Goal: Find specific page/section

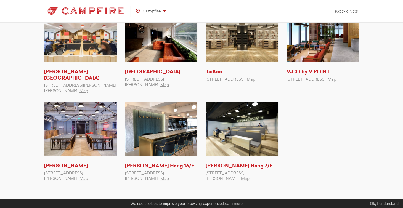
scroll to position [55, 0]
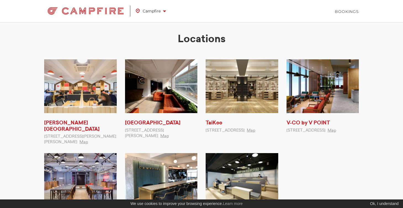
click at [155, 12] on span "Campfire" at bounding box center [151, 10] width 30 height 7
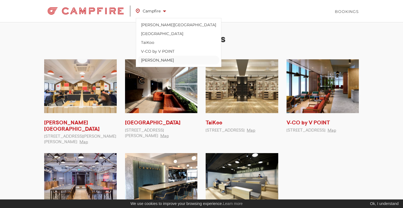
click at [159, 59] on link "[PERSON_NAME]" at bounding box center [179, 60] width 82 height 9
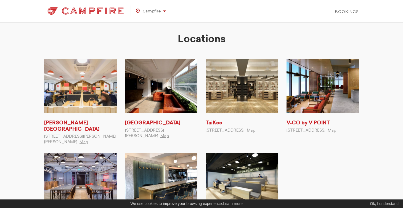
click at [106, 13] on img at bounding box center [85, 11] width 83 height 11
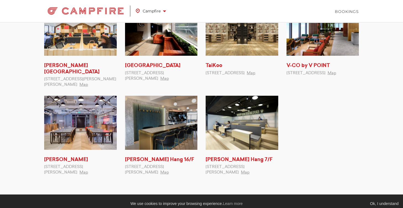
scroll to position [51, 0]
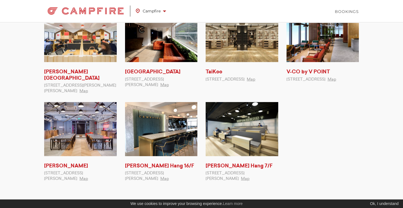
click at [86, 50] on img at bounding box center [80, 35] width 73 height 54
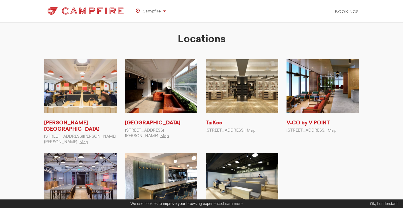
scroll to position [51, 0]
